Goal: Information Seeking & Learning: Learn about a topic

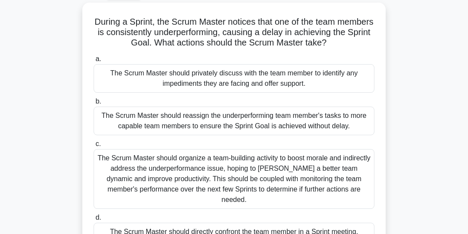
scroll to position [48, 0]
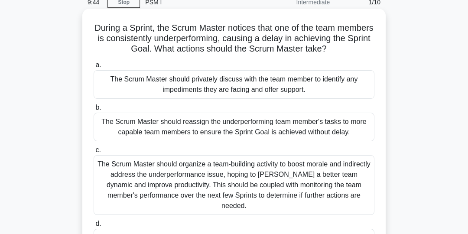
click at [326, 85] on div "The Scrum Master should privately discuss with the team member to identify any …" at bounding box center [234, 84] width 281 height 29
click at [94, 68] on input "a. The Scrum Master should privately discuss with the team member to identify a…" at bounding box center [94, 65] width 0 height 6
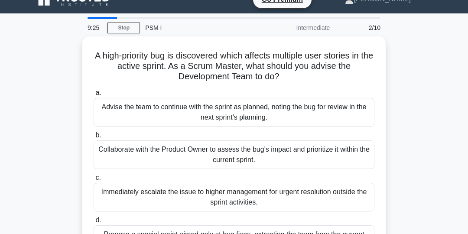
scroll to position [13, 0]
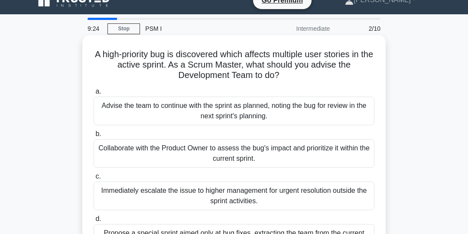
click at [343, 148] on div "Collaborate with the Product Owner to assess the bug's impact and prioritize it…" at bounding box center [234, 153] width 281 height 29
click at [94, 137] on input "b. Collaborate with the Product Owner to assess the bug's impact and prioritize…" at bounding box center [94, 134] width 0 height 6
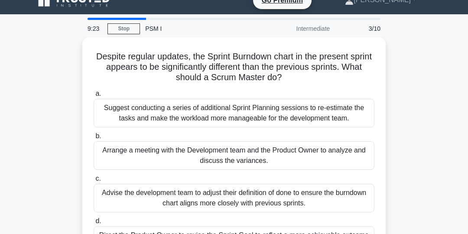
scroll to position [0, 0]
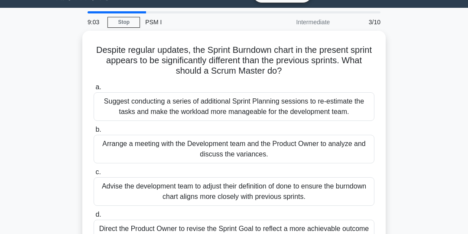
click at [396, 145] on div "Despite regular updates, the Sprint Burndown chart in the present sprint appear…" at bounding box center [234, 151] width 416 height 240
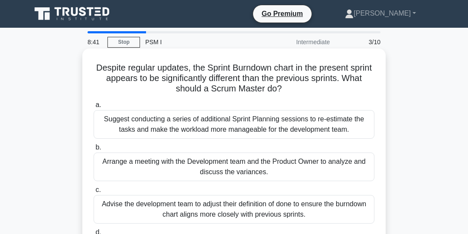
click at [348, 168] on div "Arrange a meeting with the Development team and the Product Owner to analyze an…" at bounding box center [234, 167] width 281 height 29
click at [94, 150] on input "b. Arrange a meeting with the Development team and the Product Owner to analyze…" at bounding box center [94, 148] width 0 height 6
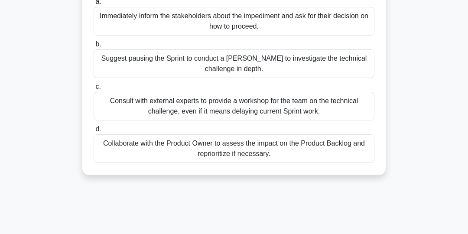
scroll to position [106, 0]
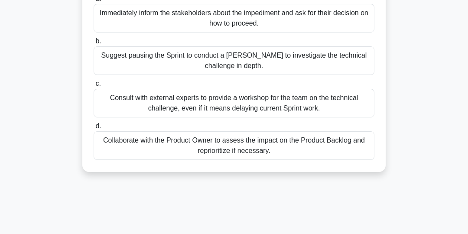
click at [332, 146] on div "Collaborate with the Product Owner to assess the impact on the Product Backlog …" at bounding box center [234, 145] width 281 height 29
click at [94, 129] on input "d. Collaborate with the Product Owner to assess the impact on the Product Backl…" at bounding box center [94, 127] width 0 height 6
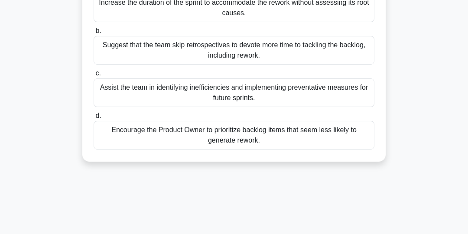
scroll to position [120, 0]
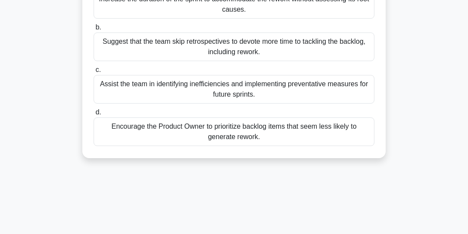
click at [341, 92] on div "Assist the team in identifying inefficiencies and implementing preventative mea…" at bounding box center [234, 89] width 281 height 29
click at [94, 73] on input "c. Assist the team in identifying inefficiencies and implementing preventative …" at bounding box center [94, 70] width 0 height 6
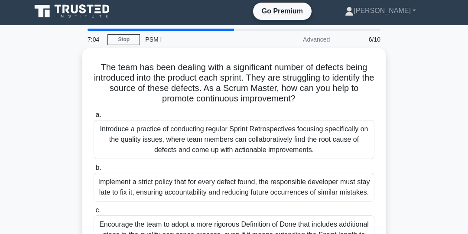
scroll to position [2, 0]
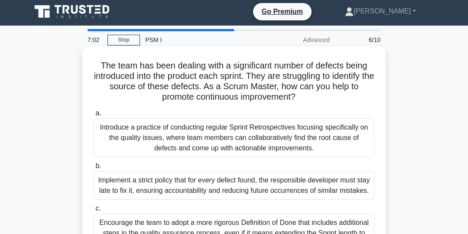
click at [336, 138] on div "Introduce a practice of conducting regular Sprint Retrospectives focusing speci…" at bounding box center [234, 137] width 281 height 39
click at [94, 116] on input "a. Introduce a practice of conducting regular Sprint Retrospectives focusing sp…" at bounding box center [94, 114] width 0 height 6
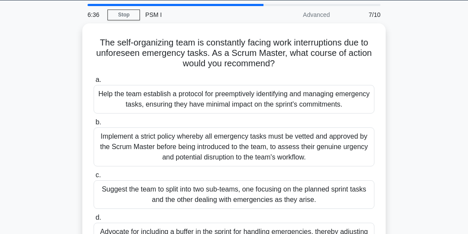
scroll to position [28, 0]
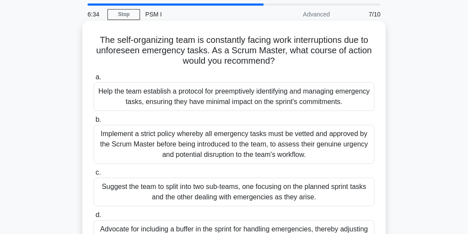
click at [336, 96] on div "Help the team establish a protocol for preemptively identifying and managing em…" at bounding box center [234, 96] width 281 height 29
click at [94, 80] on input "a. Help the team establish a protocol for preemptively identifying and managing…" at bounding box center [94, 78] width 0 height 6
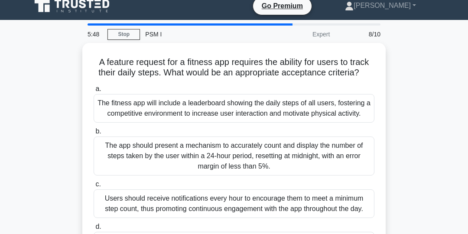
scroll to position [6, 0]
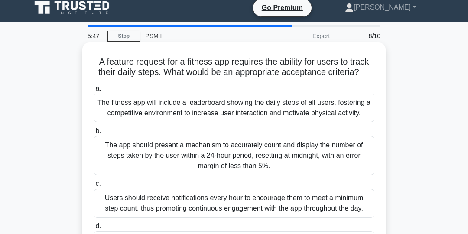
click at [350, 154] on div "The app should present a mechanism to accurately count and display the number o…" at bounding box center [234, 155] width 281 height 39
click at [94, 134] on input "b. The app should present a mechanism to accurately count and display the numbe…" at bounding box center [94, 131] width 0 height 6
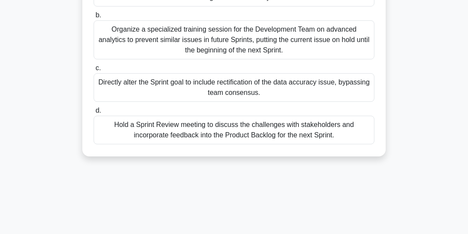
scroll to position [145, 0]
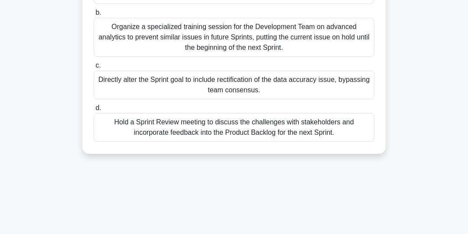
click at [336, 129] on div "Hold a Sprint Review meeting to discuss the challenges with stakeholders and in…" at bounding box center [234, 127] width 281 height 29
click at [94, 111] on input "d. Hold a Sprint Review meeting to discuss the challenges with stakeholders and…" at bounding box center [94, 108] width 0 height 6
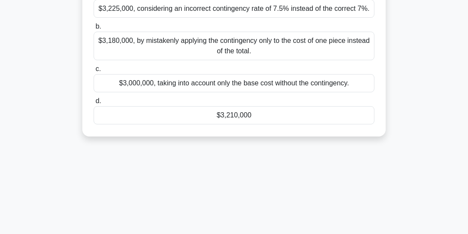
scroll to position [124, 0]
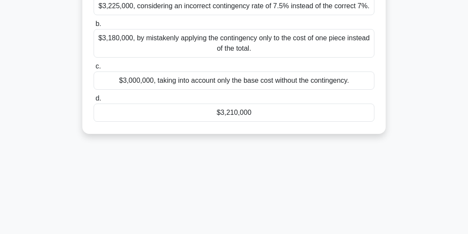
click at [336, 112] on div "$3,210,000" at bounding box center [234, 113] width 281 height 18
click at [94, 101] on input "d. $3,210,000" at bounding box center [94, 99] width 0 height 6
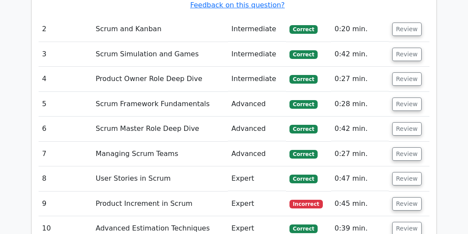
scroll to position [1254, 0]
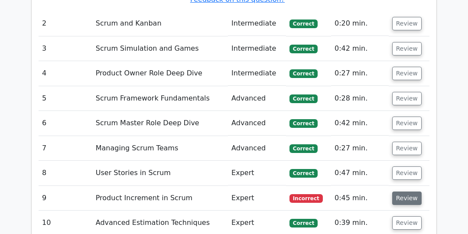
click at [403, 192] on button "Review" at bounding box center [406, 198] width 29 height 13
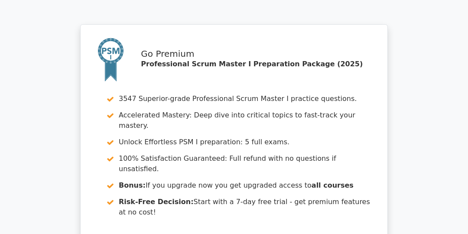
scroll to position [2023, 0]
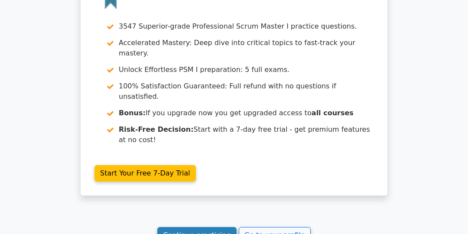
click at [201, 227] on link "Continue practicing" at bounding box center [196, 235] width 79 height 16
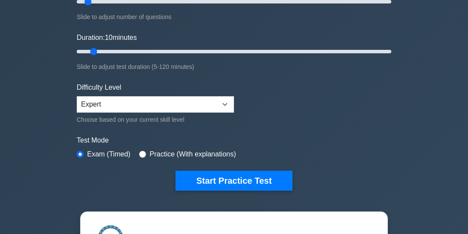
scroll to position [146, 0]
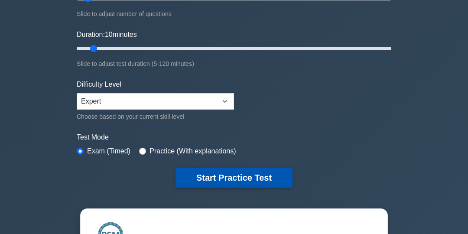
click at [242, 177] on button "Start Practice Test" at bounding box center [234, 178] width 117 height 20
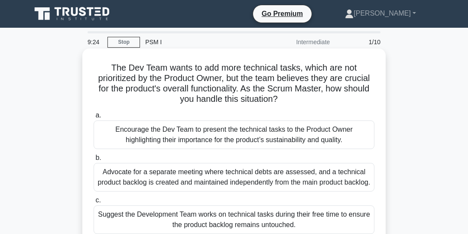
click at [331, 130] on div "Encourage the Dev Team to present the technical tasks to the Product Owner high…" at bounding box center [234, 134] width 281 height 29
click at [94, 118] on input "a. Encourage the Dev Team to present the technical tasks to the Product Owner h…" at bounding box center [94, 116] width 0 height 6
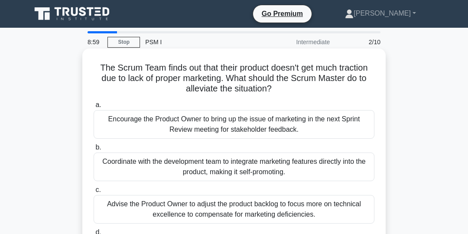
click at [345, 126] on div "Encourage the Product Owner to bring up the issue of marketing in the next Spri…" at bounding box center [234, 124] width 281 height 29
click at [94, 108] on input "a. Encourage the Product Owner to bring up the issue of marketing in the next S…" at bounding box center [94, 105] width 0 height 6
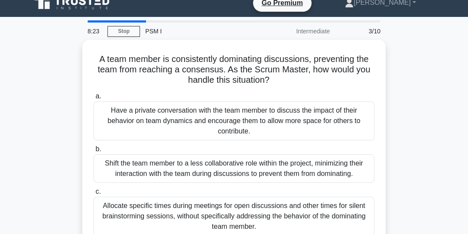
scroll to position [11, 0]
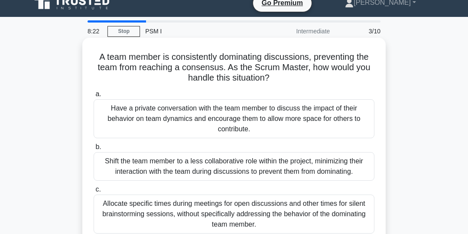
click at [330, 114] on div "Have a private conversation with the team member to discuss the impact of their…" at bounding box center [234, 118] width 281 height 39
click at [94, 97] on input "a. Have a private conversation with the team member to discuss the impact of th…" at bounding box center [94, 94] width 0 height 6
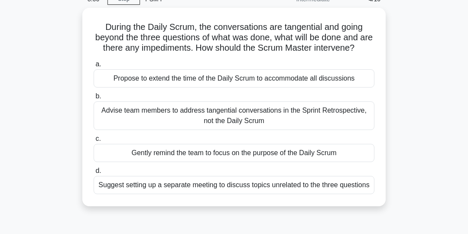
scroll to position [45, 0]
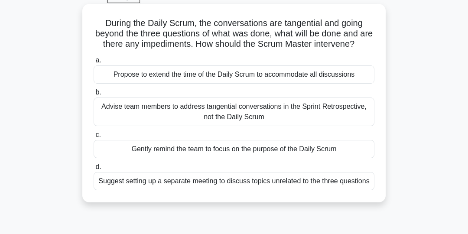
click at [337, 146] on div "Gently remind the team to focus on the purpose of the Daily Scrum" at bounding box center [234, 149] width 281 height 18
click at [94, 138] on input "c. Gently remind the team to focus on the purpose of the Daily Scrum" at bounding box center [94, 135] width 0 height 6
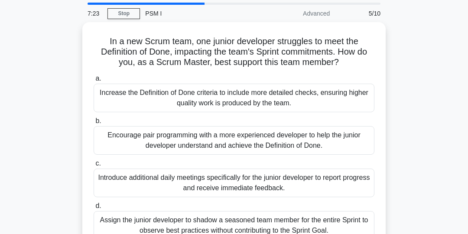
scroll to position [29, 0]
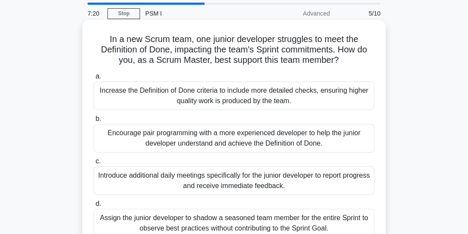
click at [302, 139] on div "Encourage pair programming with a more experienced developer to help the junior…" at bounding box center [234, 138] width 281 height 29
click at [94, 122] on input "b. Encourage pair programming with a more experienced developer to help the jun…" at bounding box center [94, 119] width 0 height 6
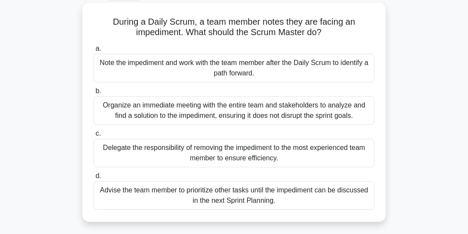
scroll to position [48, 0]
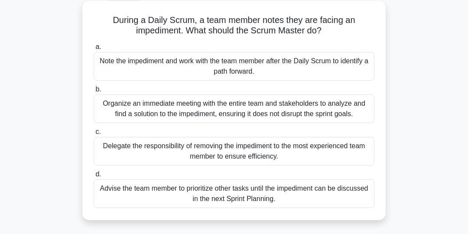
click at [338, 66] on div "Note the impediment and work with the team member after the Daily Scrum to iden…" at bounding box center [234, 66] width 281 height 29
click at [94, 50] on input "a. Note the impediment and work with the team member after the Daily Scrum to i…" at bounding box center [94, 47] width 0 height 6
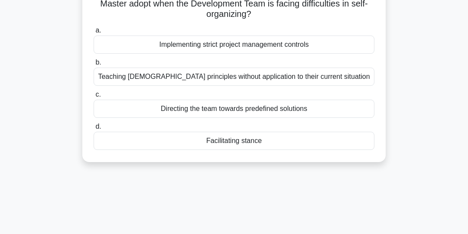
scroll to position [77, 0]
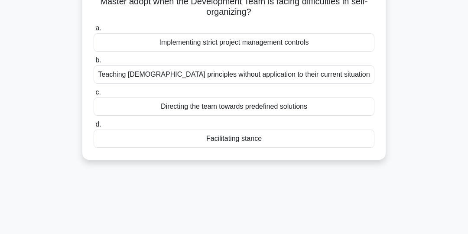
click at [271, 140] on div "Facilitating stance" at bounding box center [234, 139] width 281 height 18
click at [94, 127] on input "d. Facilitating stance" at bounding box center [94, 125] width 0 height 6
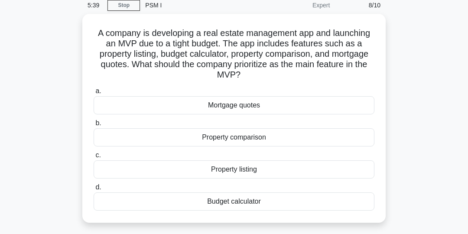
scroll to position [37, 0]
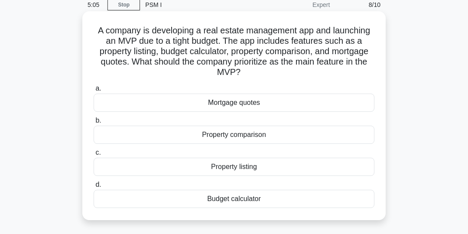
click at [270, 168] on div "Property listing" at bounding box center [234, 167] width 281 height 18
click at [94, 156] on input "c. Property listing" at bounding box center [94, 153] width 0 height 6
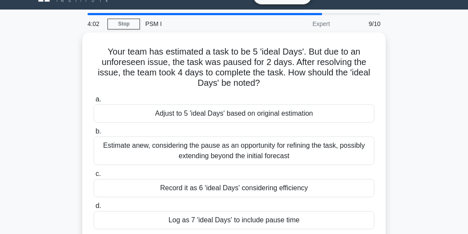
scroll to position [18, 0]
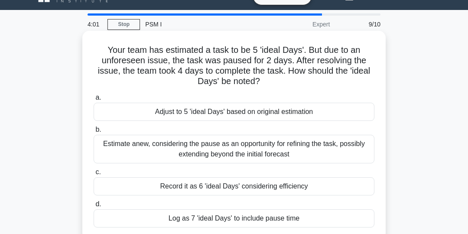
click at [292, 117] on div "Adjust to 5 'ideal Days' based on original estimation" at bounding box center [234, 112] width 281 height 18
click at [94, 101] on input "a. Adjust to 5 'ideal Days' based on original estimation" at bounding box center [94, 98] width 0 height 6
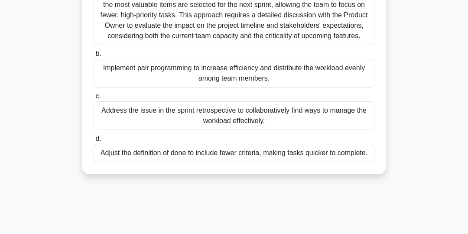
scroll to position [127, 0]
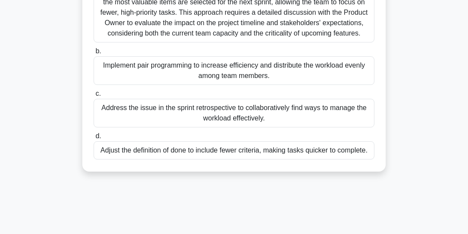
click at [349, 116] on div "Address the issue in the sprint retrospective to collaboratively find ways to m…" at bounding box center [234, 113] width 281 height 29
click at [94, 97] on input "c. Address the issue in the sprint retrospective to collaboratively find ways t…" at bounding box center [94, 94] width 0 height 6
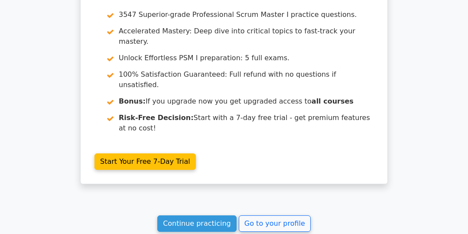
scroll to position [1620, 0]
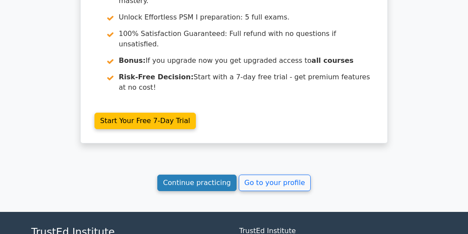
click at [207, 175] on link "Continue practicing" at bounding box center [196, 183] width 79 height 16
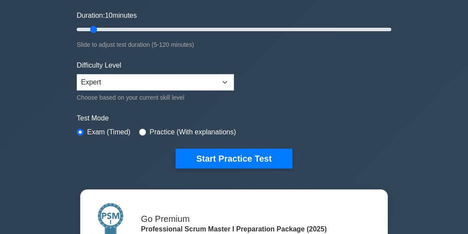
scroll to position [165, 0]
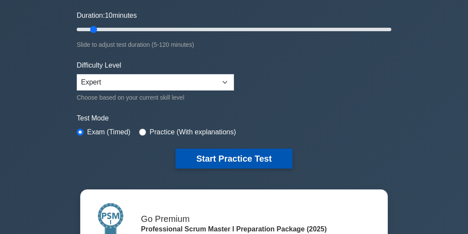
click at [245, 157] on button "Start Practice Test" at bounding box center [234, 159] width 117 height 20
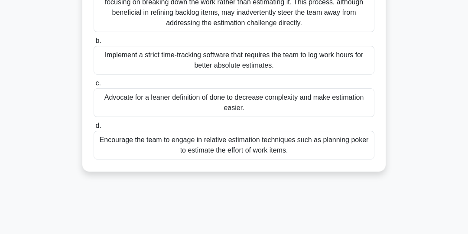
scroll to position [139, 0]
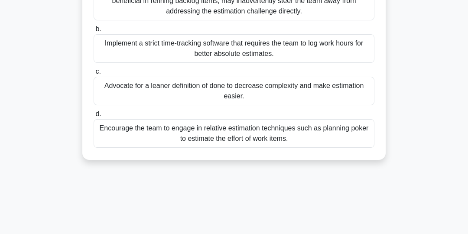
click at [311, 132] on div "Encourage the team to engage in relative estimation techniques such as planning…" at bounding box center [234, 133] width 281 height 29
click at [94, 117] on input "d. Encourage the team to engage in relative estimation techniques such as plann…" at bounding box center [94, 114] width 0 height 6
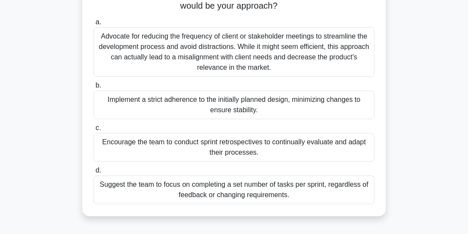
scroll to position [85, 0]
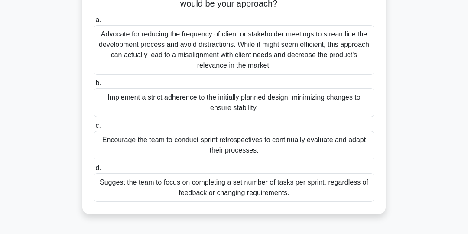
click at [342, 146] on div "Encourage the team to conduct sprint retrospectives to continually evaluate and…" at bounding box center [234, 145] width 281 height 29
click at [94, 129] on input "c. Encourage the team to conduct sprint retrospectives to continually evaluate …" at bounding box center [94, 126] width 0 height 6
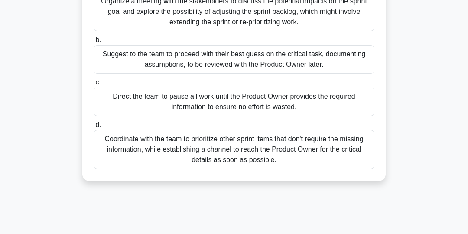
scroll to position [131, 0]
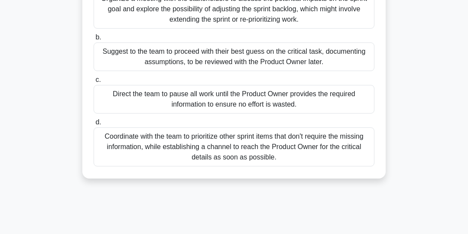
click at [331, 146] on div "Coordinate with the team to prioritize other sprint items that don't require th…" at bounding box center [234, 146] width 281 height 39
click at [94, 125] on input "d. Coordinate with the team to prioritize other sprint items that don't require…" at bounding box center [94, 123] width 0 height 6
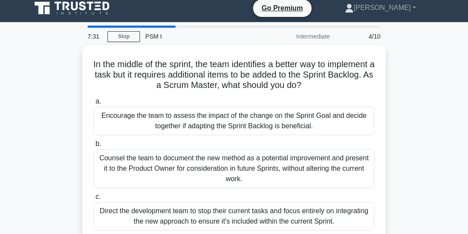
scroll to position [0, 0]
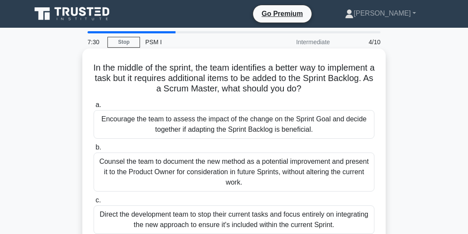
click at [345, 122] on div "Encourage the team to assess the impact of the change on the Sprint Goal and de…" at bounding box center [234, 124] width 281 height 29
click at [94, 108] on input "a. Encourage the team to assess the impact of the change on the Sprint Goal and…" at bounding box center [94, 105] width 0 height 6
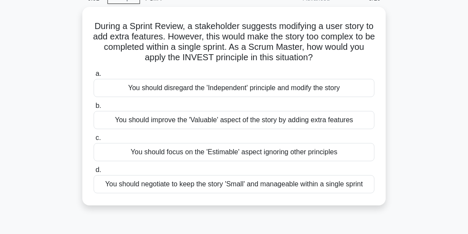
scroll to position [42, 0]
click at [329, 185] on div "You should negotiate to keep the story 'Small' and manageable within a single s…" at bounding box center [234, 184] width 281 height 18
click at [94, 173] on input "d. You should negotiate to keep the story 'Small' and manageable within a singl…" at bounding box center [94, 170] width 0 height 6
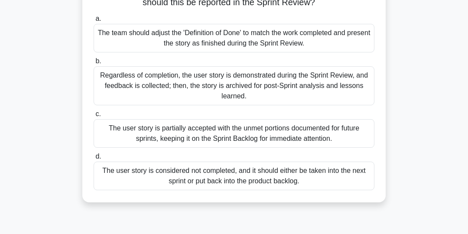
scroll to position [88, 0]
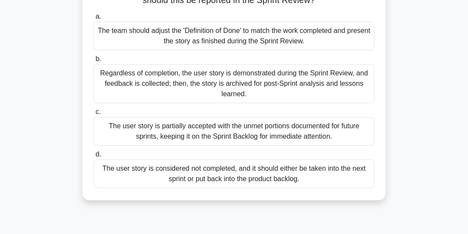
click at [341, 139] on div "The user story is partially accepted with the unmet portions documented for fut…" at bounding box center [234, 131] width 281 height 29
click at [94, 115] on input "c. The user story is partially accepted with the unmet portions documented for …" at bounding box center [94, 112] width 0 height 6
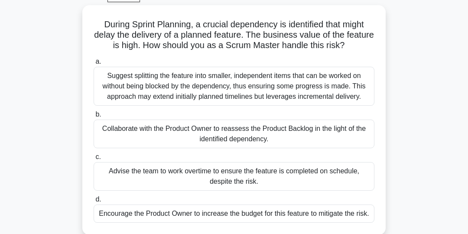
scroll to position [43, 0]
click at [350, 133] on div "Collaborate with the Product Owner to reassess the Product Backlog in the light…" at bounding box center [234, 134] width 281 height 29
click at [94, 117] on input "b. Collaborate with the Product Owner to reassess the Product Backlog in the li…" at bounding box center [94, 115] width 0 height 6
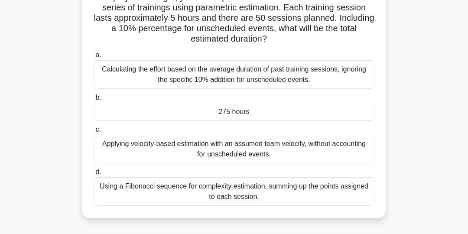
scroll to position [73, 0]
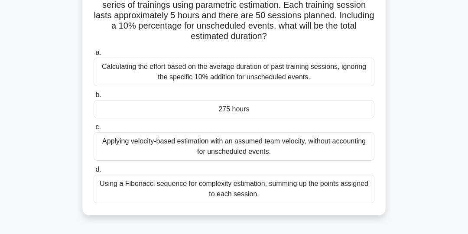
click at [250, 110] on div "275 hours" at bounding box center [234, 109] width 281 height 18
click at [94, 98] on input "b. 275 hours" at bounding box center [94, 95] width 0 height 6
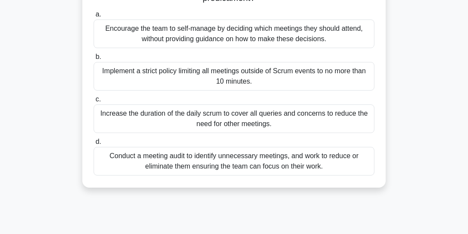
scroll to position [105, 0]
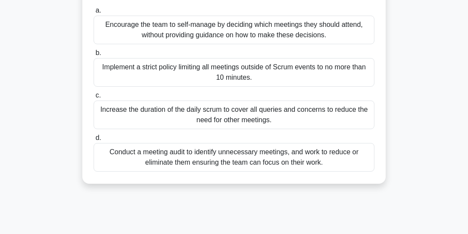
click at [335, 154] on div "Conduct a meeting audit to identify unnecessary meetings, and work to reduce or…" at bounding box center [234, 157] width 281 height 29
click at [94, 141] on input "d. Conduct a meeting audit to identify unnecessary meetings, and work to reduce…" at bounding box center [94, 138] width 0 height 6
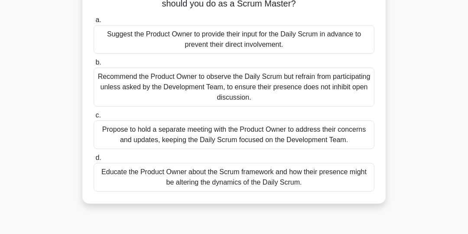
scroll to position [88, 0]
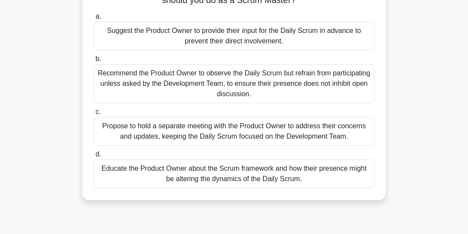
click at [341, 174] on div "Educate the Product Owner about the Scrum framework and how their presence migh…" at bounding box center [234, 173] width 281 height 29
click at [94, 157] on input "d. Educate the Product Owner about the Scrum framework and how their presence m…" at bounding box center [94, 155] width 0 height 6
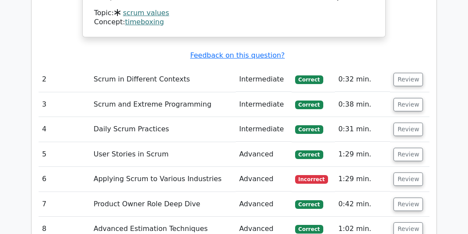
scroll to position [1180, 0]
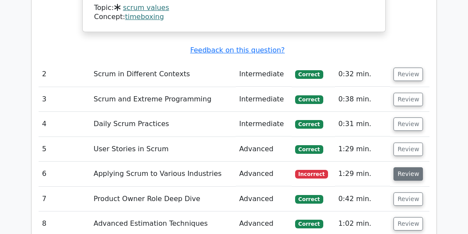
click at [406, 167] on button "Review" at bounding box center [408, 173] width 29 height 13
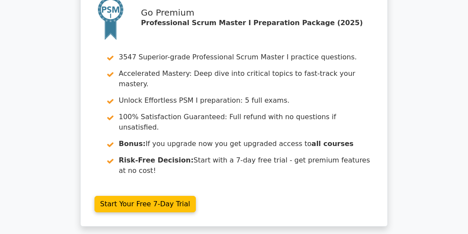
scroll to position [1947, 0]
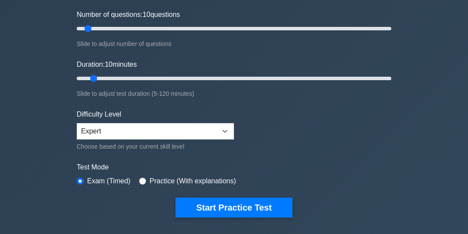
scroll to position [117, 0]
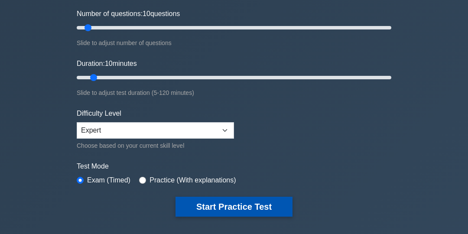
click at [235, 203] on button "Start Practice Test" at bounding box center [234, 207] width 117 height 20
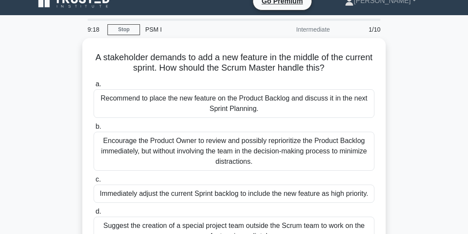
scroll to position [9, 0]
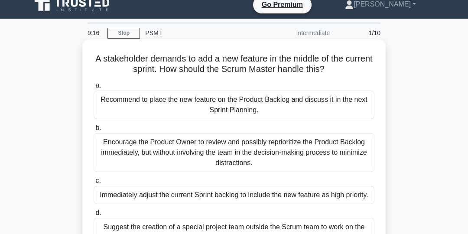
click at [330, 102] on div "Recommend to place the new feature on the Product Backlog and discuss it in the…" at bounding box center [234, 105] width 281 height 29
click at [94, 88] on input "a. Recommend to place the new feature on the Product Backlog and discuss it in …" at bounding box center [94, 86] width 0 height 6
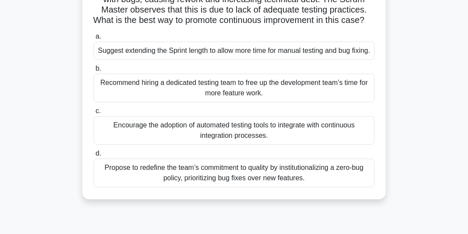
scroll to position [82, 0]
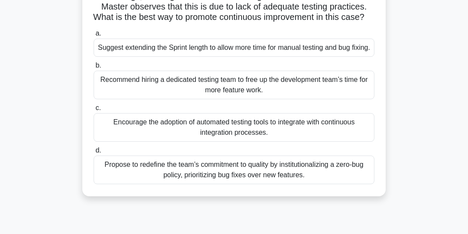
click at [334, 142] on div "Encourage the adoption of automated testing tools to integrate with continuous …" at bounding box center [234, 127] width 281 height 29
click at [94, 111] on input "c. Encourage the adoption of automated testing tools to integrate with continuo…" at bounding box center [94, 108] width 0 height 6
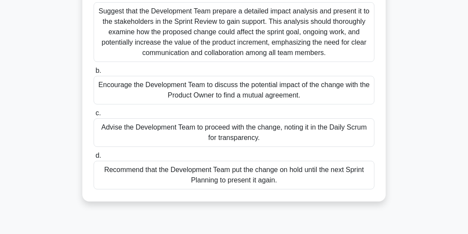
scroll to position [113, 0]
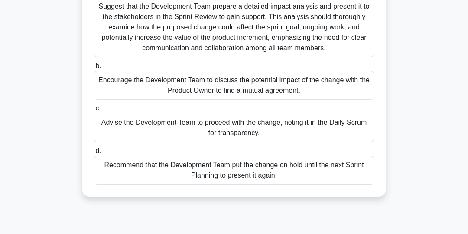
click at [335, 85] on div "Encourage the Development Team to discuss the potential impact of the change wi…" at bounding box center [234, 85] width 281 height 29
click at [94, 69] on input "b. Encourage the Development Team to discuss the potential impact of the change…" at bounding box center [94, 66] width 0 height 6
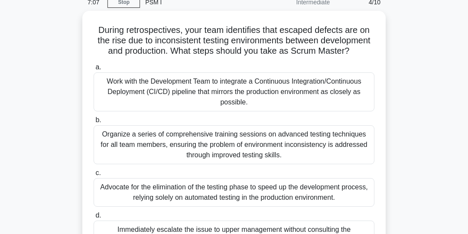
scroll to position [40, 0]
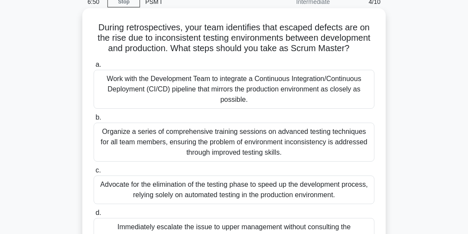
click at [338, 93] on div "Work with the Development Team to integrate a Continuous Integration/Continuous…" at bounding box center [234, 89] width 281 height 39
click at [94, 68] on input "a. Work with the Development Team to integrate a Continuous Integration/Continu…" at bounding box center [94, 65] width 0 height 6
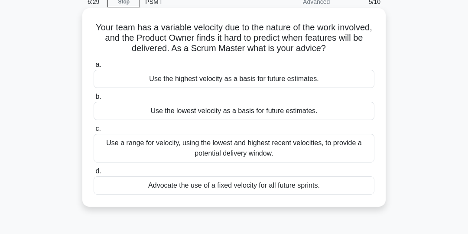
click at [325, 155] on div "Use a range for velocity, using the lowest and highest recent velocities, to pr…" at bounding box center [234, 148] width 281 height 29
click at [94, 132] on input "c. Use a range for velocity, using the lowest and highest recent velocities, to…" at bounding box center [94, 129] width 0 height 6
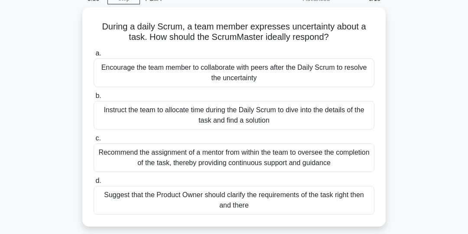
scroll to position [44, 0]
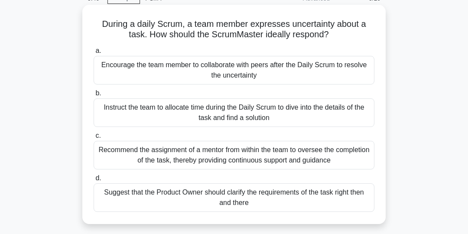
click at [336, 70] on div "Encourage the team member to collaborate with peers after the Daily Scrum to re…" at bounding box center [234, 70] width 281 height 29
click at [94, 54] on input "a. Encourage the team member to collaborate with peers after the Daily Scrum to…" at bounding box center [94, 51] width 0 height 6
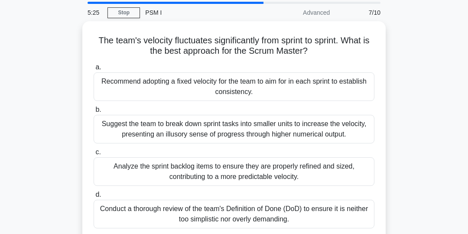
scroll to position [30, 0]
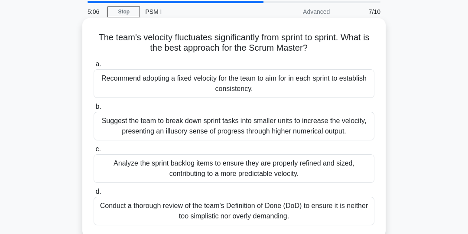
click at [310, 168] on div "Analyze the sprint backlog items to ensure they are properly refined and sized,…" at bounding box center [234, 168] width 281 height 29
click at [94, 152] on input "c. Analyze the sprint backlog items to ensure they are properly refined and siz…" at bounding box center [94, 149] width 0 height 6
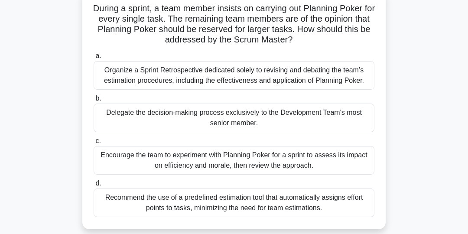
scroll to position [62, 0]
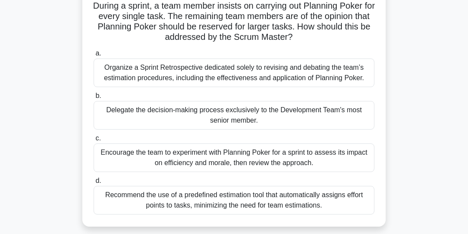
click at [336, 160] on div "Encourage the team to experiment with Planning Poker for a sprint to assess its…" at bounding box center [234, 157] width 281 height 29
click at [94, 141] on input "c. Encourage the team to experiment with Planning Poker for a sprint to assess …" at bounding box center [94, 139] width 0 height 6
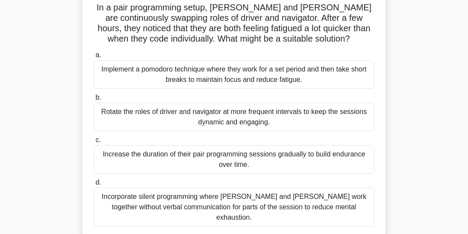
scroll to position [62, 0]
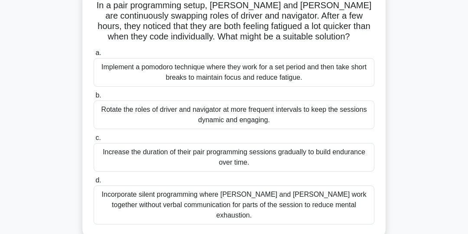
click at [323, 76] on div "Implement a pomodoro technique where they work for a set period and then take s…" at bounding box center [234, 72] width 281 height 29
click at [94, 56] on input "a. Implement a pomodoro technique where they work for a set period and then tak…" at bounding box center [94, 53] width 0 height 6
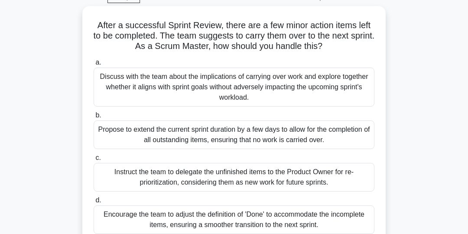
scroll to position [44, 0]
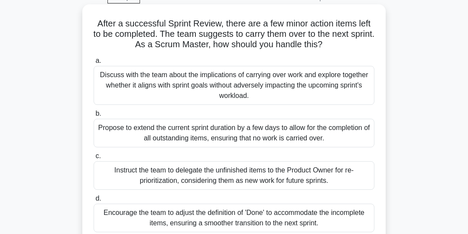
click at [342, 175] on div "Instruct the team to delegate the unfinished items to the Product Owner for re-…" at bounding box center [234, 175] width 281 height 29
click at [94, 159] on input "c. Instruct the team to delegate the unfinished items to the Product Owner for …" at bounding box center [94, 156] width 0 height 6
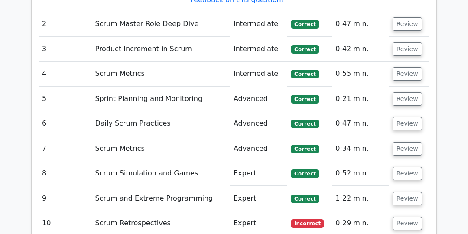
scroll to position [1197, 0]
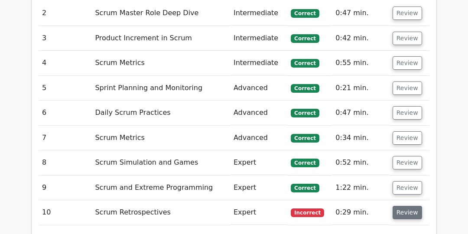
click at [407, 206] on button "Review" at bounding box center [407, 212] width 29 height 13
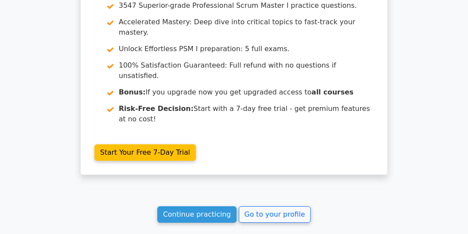
scroll to position [1964, 0]
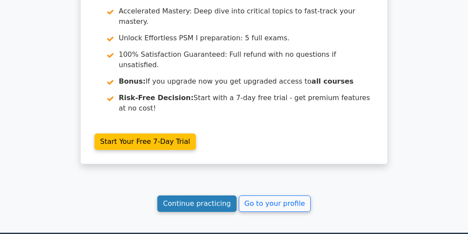
click at [205, 195] on link "Continue practicing" at bounding box center [196, 203] width 79 height 16
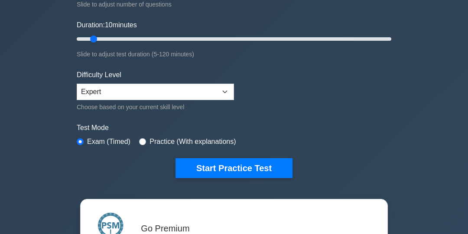
scroll to position [158, 0]
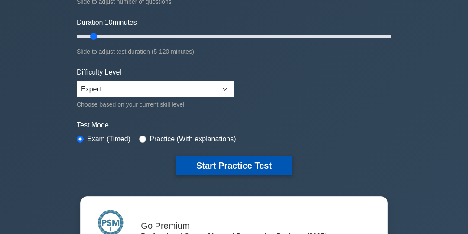
click at [232, 158] on button "Start Practice Test" at bounding box center [234, 166] width 117 height 20
